Goal: Task Accomplishment & Management: Use online tool/utility

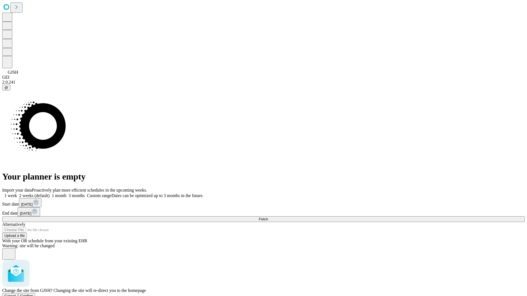
click at [33, 294] on span "Confirm" at bounding box center [26, 296] width 13 height 4
click at [17, 193] on label "1 week" at bounding box center [9, 195] width 15 height 5
click at [268, 217] on span "Fetch" at bounding box center [263, 219] width 9 height 4
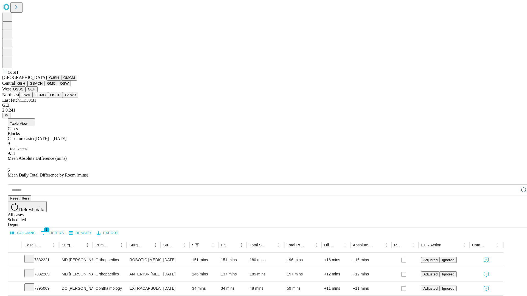
click at [61, 81] on button "GMCM" at bounding box center [69, 78] width 16 height 6
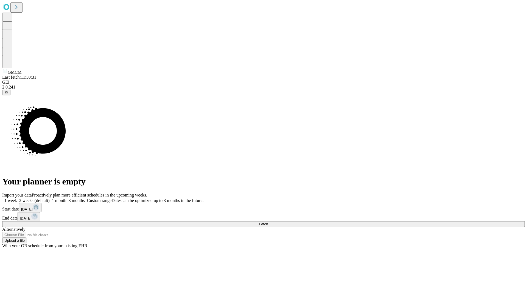
click at [17, 198] on label "1 week" at bounding box center [9, 200] width 15 height 5
click at [268, 222] on span "Fetch" at bounding box center [263, 224] width 9 height 4
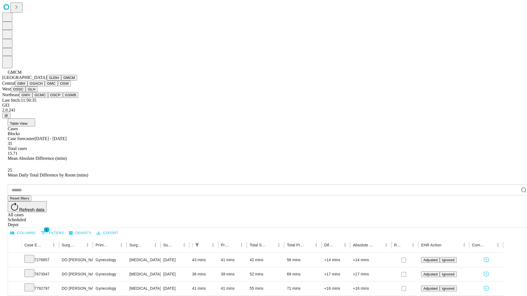
click at [27, 86] on button "GBH" at bounding box center [21, 84] width 12 height 6
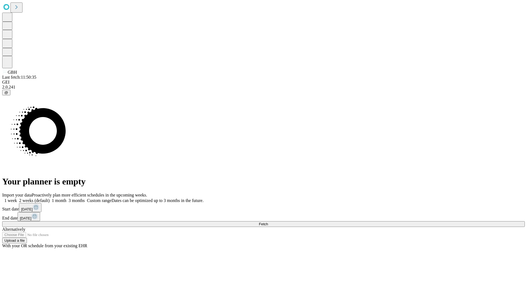
click at [17, 198] on label "1 week" at bounding box center [9, 200] width 15 height 5
click at [268, 222] on span "Fetch" at bounding box center [263, 224] width 9 height 4
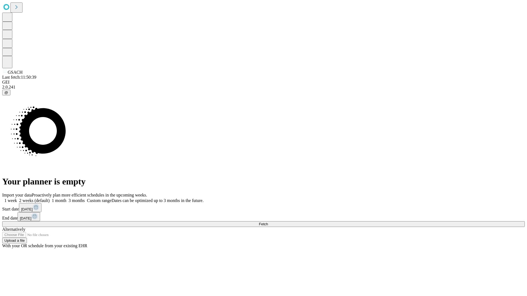
click at [17, 198] on label "1 week" at bounding box center [9, 200] width 15 height 5
click at [268, 222] on span "Fetch" at bounding box center [263, 224] width 9 height 4
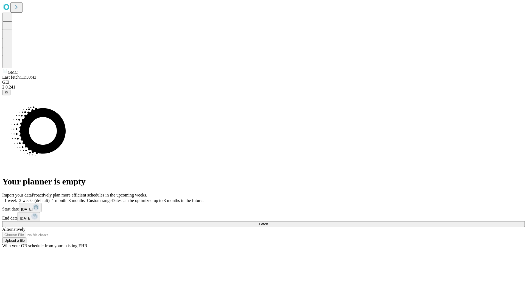
click at [17, 198] on label "1 week" at bounding box center [9, 200] width 15 height 5
click at [268, 222] on span "Fetch" at bounding box center [263, 224] width 9 height 4
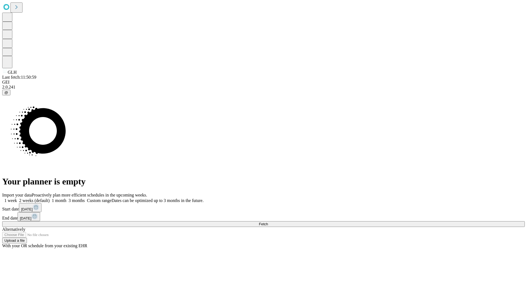
click at [17, 198] on label "1 week" at bounding box center [9, 200] width 15 height 5
click at [268, 222] on span "Fetch" at bounding box center [263, 224] width 9 height 4
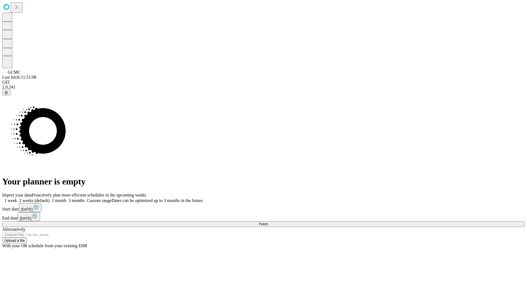
click at [17, 198] on label "1 week" at bounding box center [9, 200] width 15 height 5
click at [268, 222] on span "Fetch" at bounding box center [263, 224] width 9 height 4
